Goal: Use online tool/utility: Utilize a website feature to perform a specific function

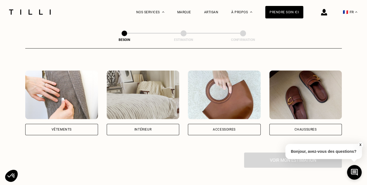
scroll to position [92, 0]
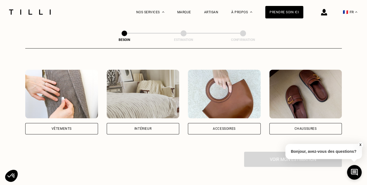
click at [68, 127] on div "Vêtements" at bounding box center [62, 128] width 20 height 3
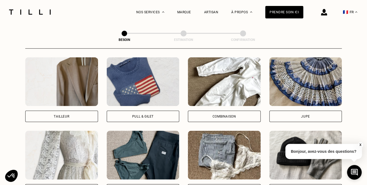
scroll to position [326, 0]
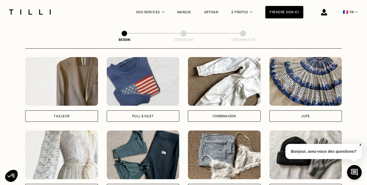
click at [304, 115] on div "Jupe" at bounding box center [305, 116] width 9 height 3
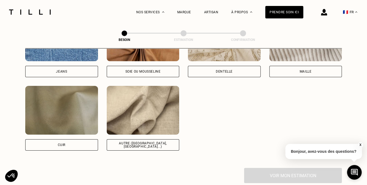
scroll to position [631, 0]
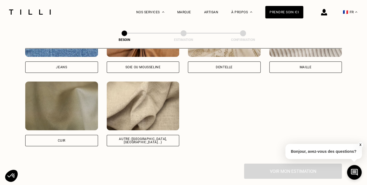
click at [147, 115] on img at bounding box center [143, 106] width 73 height 49
select select "FR"
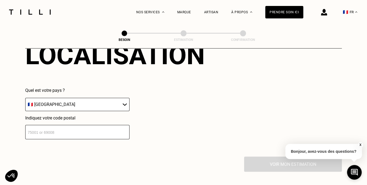
scroll to position [782, 0]
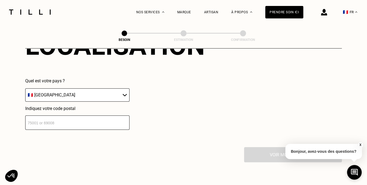
click at [70, 116] on input "number" at bounding box center [77, 123] width 104 height 14
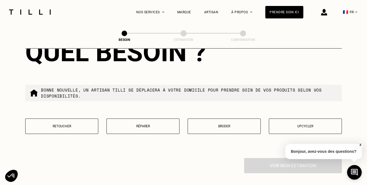
scroll to position [912, 0]
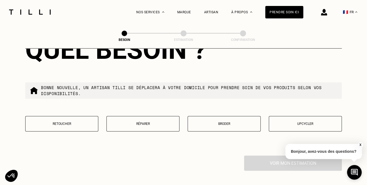
type input "75019"
click at [62, 122] on p "Retoucher" at bounding box center [61, 124] width 67 height 4
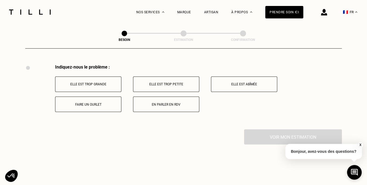
scroll to position [1003, 0]
click at [98, 78] on button "Elle est trop grande" at bounding box center [88, 84] width 66 height 15
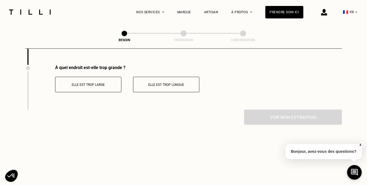
scroll to position [1068, 0]
click at [98, 83] on p "Elle est trop large" at bounding box center [88, 85] width 60 height 4
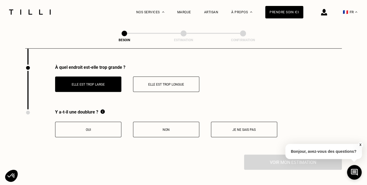
click at [152, 83] on p "Elle est trop longue" at bounding box center [166, 85] width 60 height 4
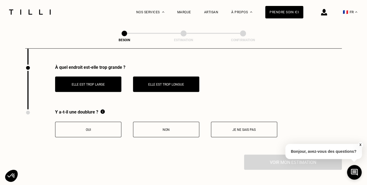
click at [181, 128] on button "Non" at bounding box center [166, 129] width 66 height 15
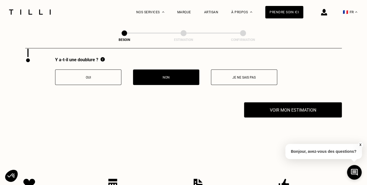
scroll to position [1138, 0]
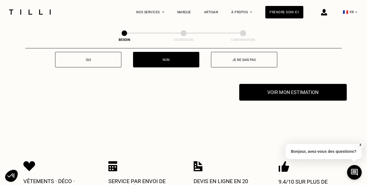
click at [299, 89] on button "Voir mon estimation" at bounding box center [293, 92] width 108 height 17
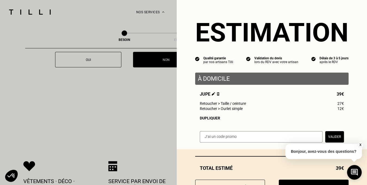
scroll to position [24, 0]
